Goal: Transaction & Acquisition: Book appointment/travel/reservation

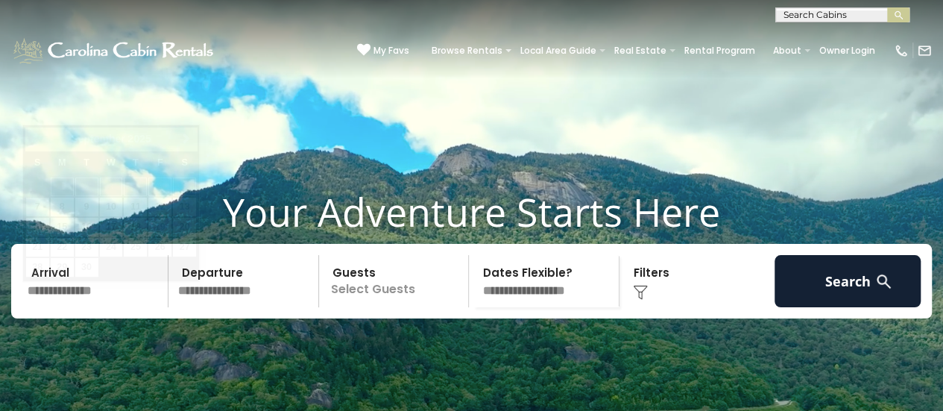
click at [101, 307] on input "text" at bounding box center [95, 281] width 146 height 52
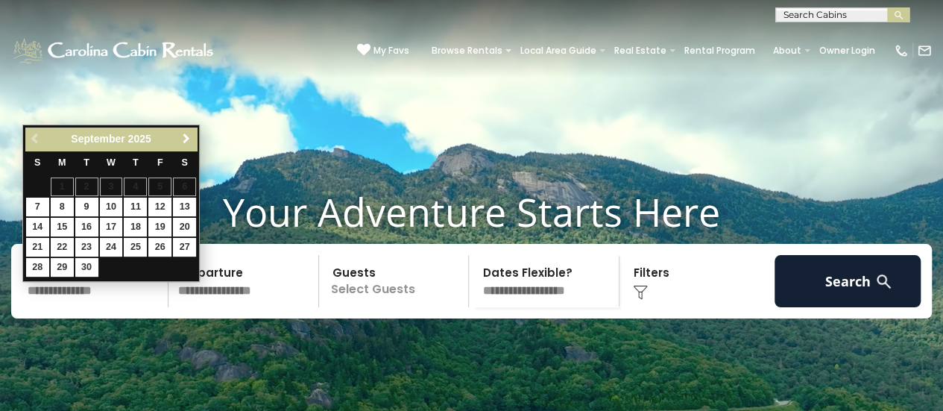
click at [185, 138] on span "Next" at bounding box center [186, 139] width 12 height 12
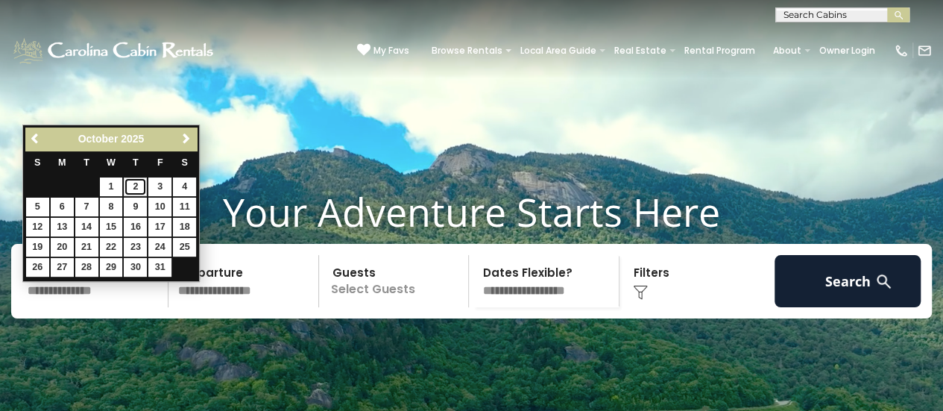
click at [138, 178] on link "2" at bounding box center [135, 186] width 23 height 19
type input "*******"
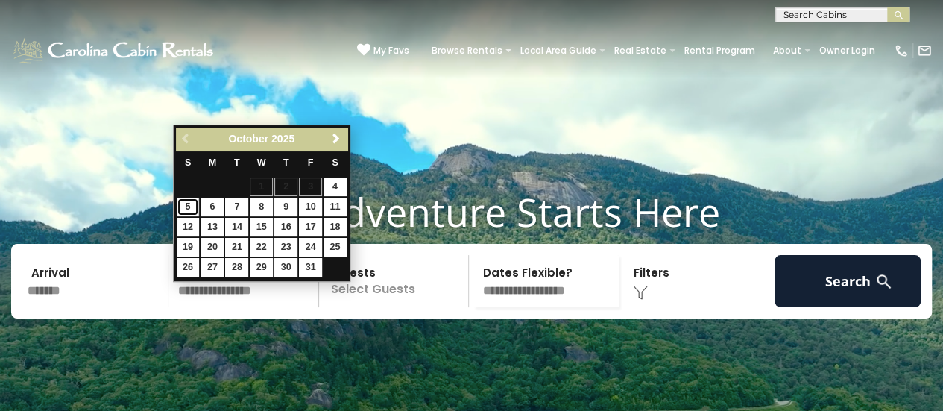
click at [185, 205] on link "5" at bounding box center [188, 207] width 23 height 19
type input "*******"
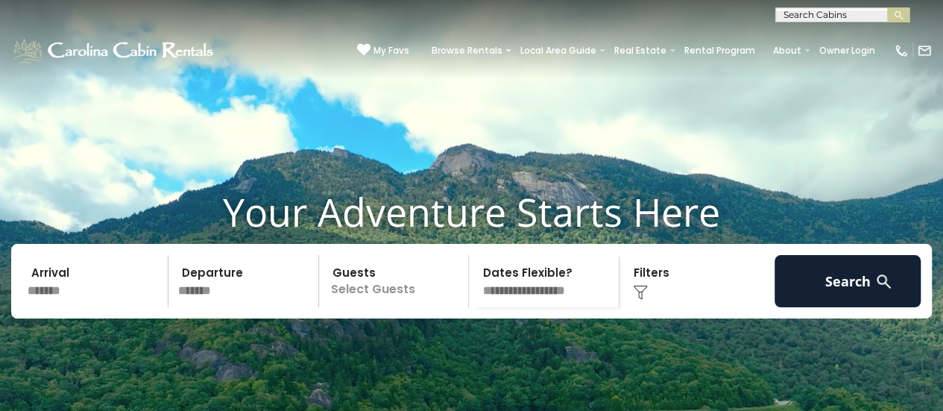
click at [383, 304] on p "Select Guests" at bounding box center [396, 281] width 145 height 52
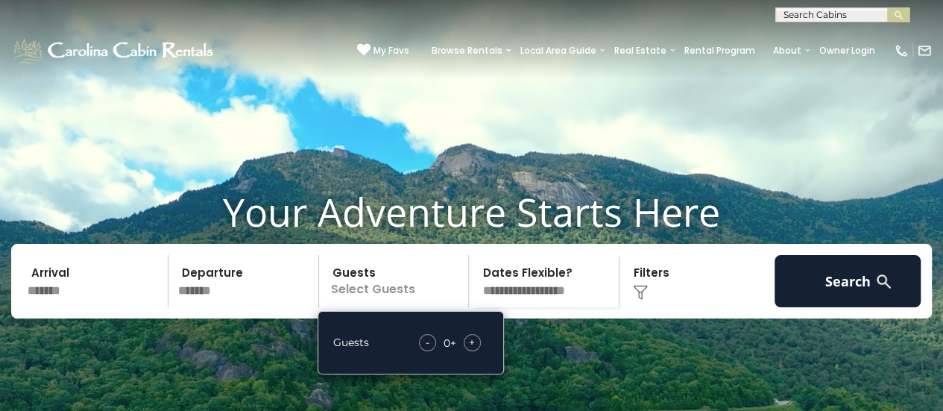
click at [468, 351] on div "+" at bounding box center [472, 342] width 17 height 17
click at [559, 302] on select "**********" at bounding box center [546, 281] width 145 height 52
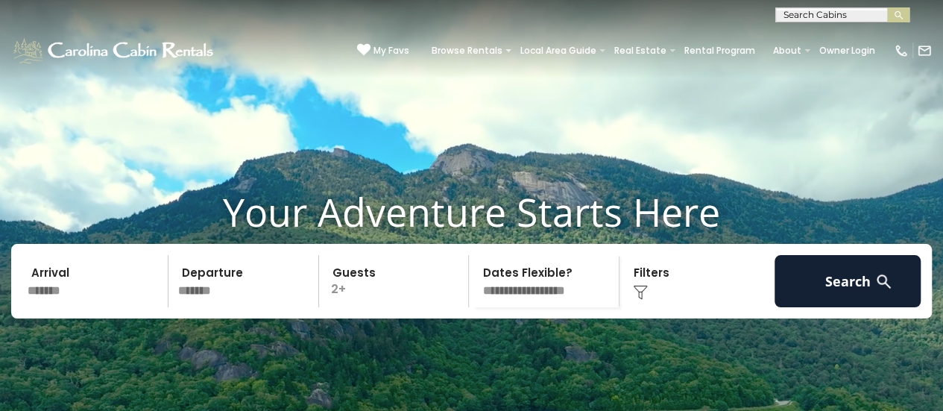
click at [753, 224] on h1 "Your Adventure Starts Here" at bounding box center [471, 212] width 921 height 46
click at [638, 304] on div "Click to Choose" at bounding box center [697, 281] width 146 height 52
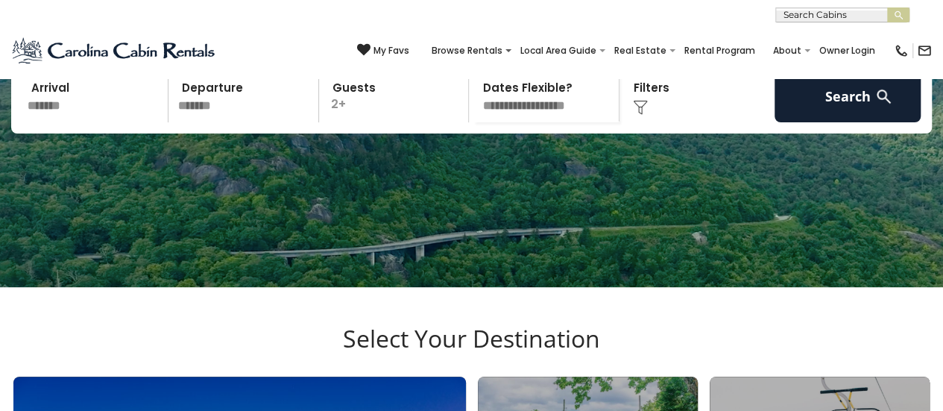
scroll to position [172, 0]
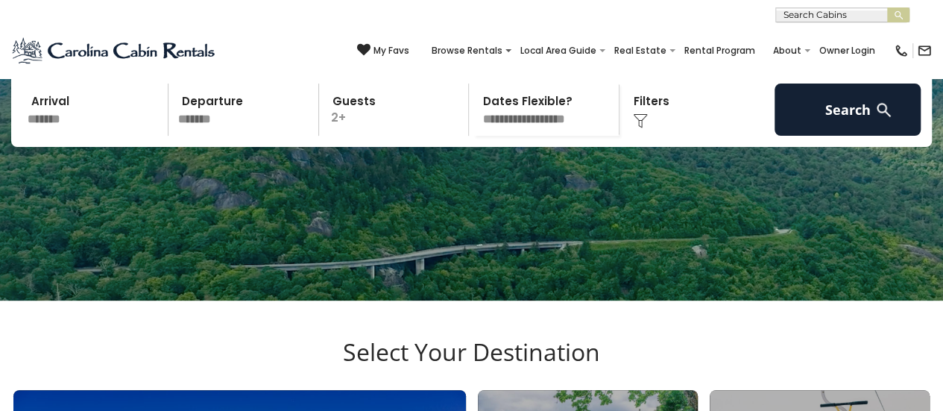
click at [642, 132] on div "Click to Choose" at bounding box center [697, 110] width 146 height 52
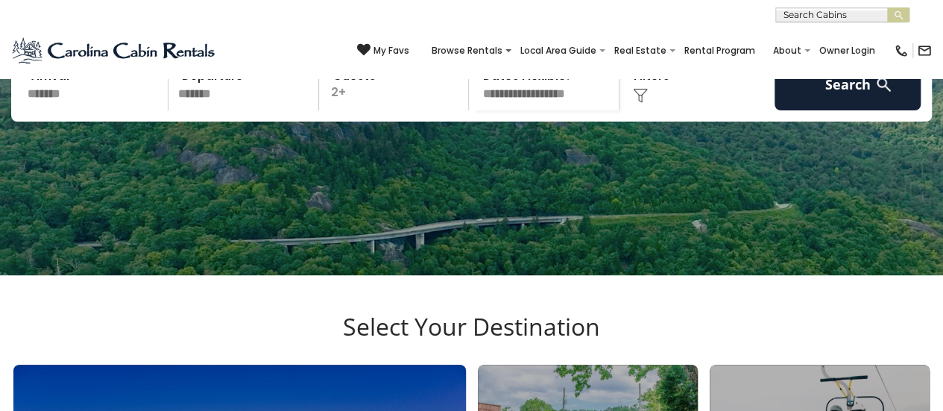
scroll to position [210, 0]
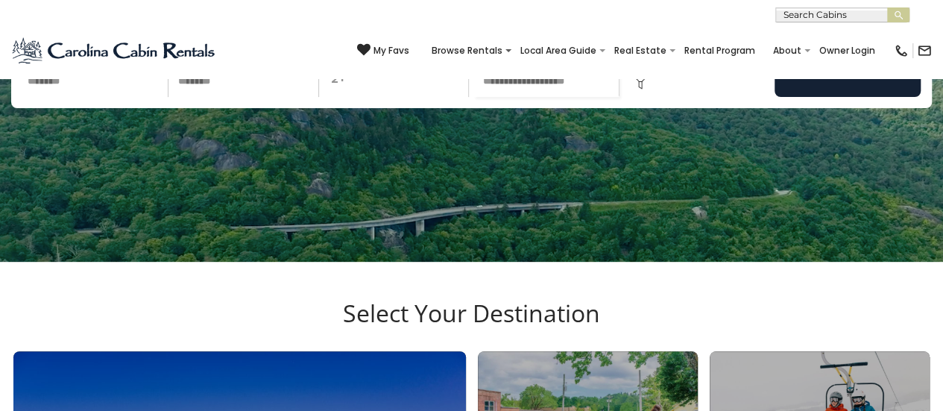
click at [661, 93] on div "Click to Choose" at bounding box center [697, 71] width 146 height 52
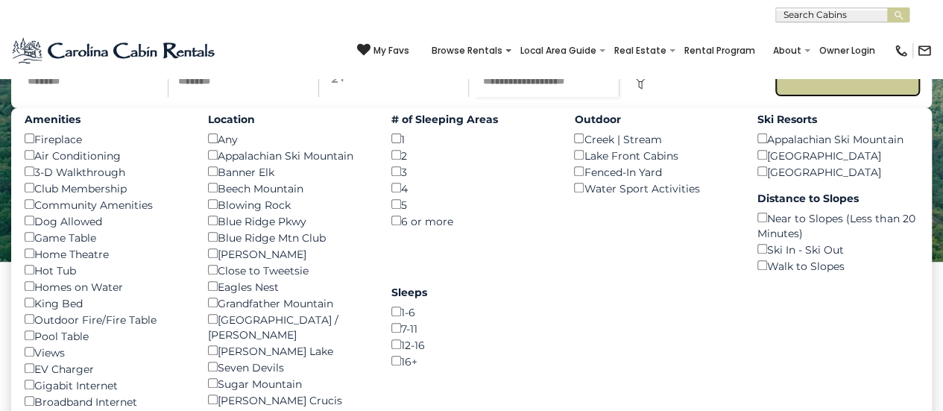
click at [817, 97] on button "Search" at bounding box center [848, 71] width 146 height 52
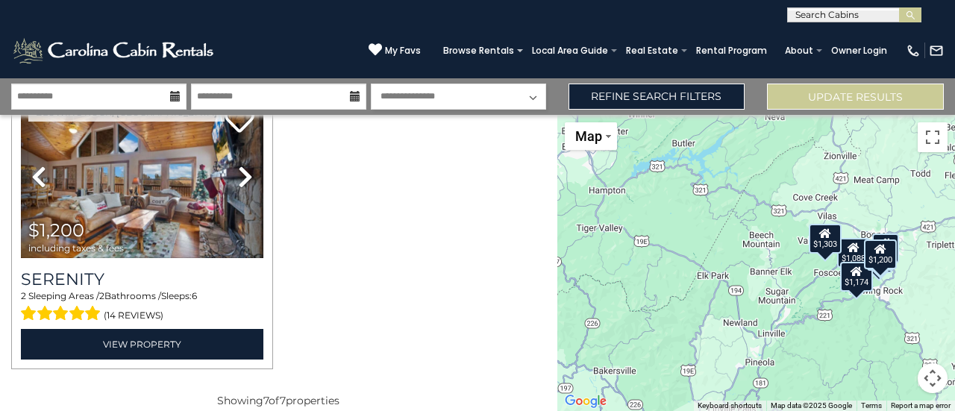
scroll to position [955, 0]
